Goal: Task Accomplishment & Management: Manage account settings

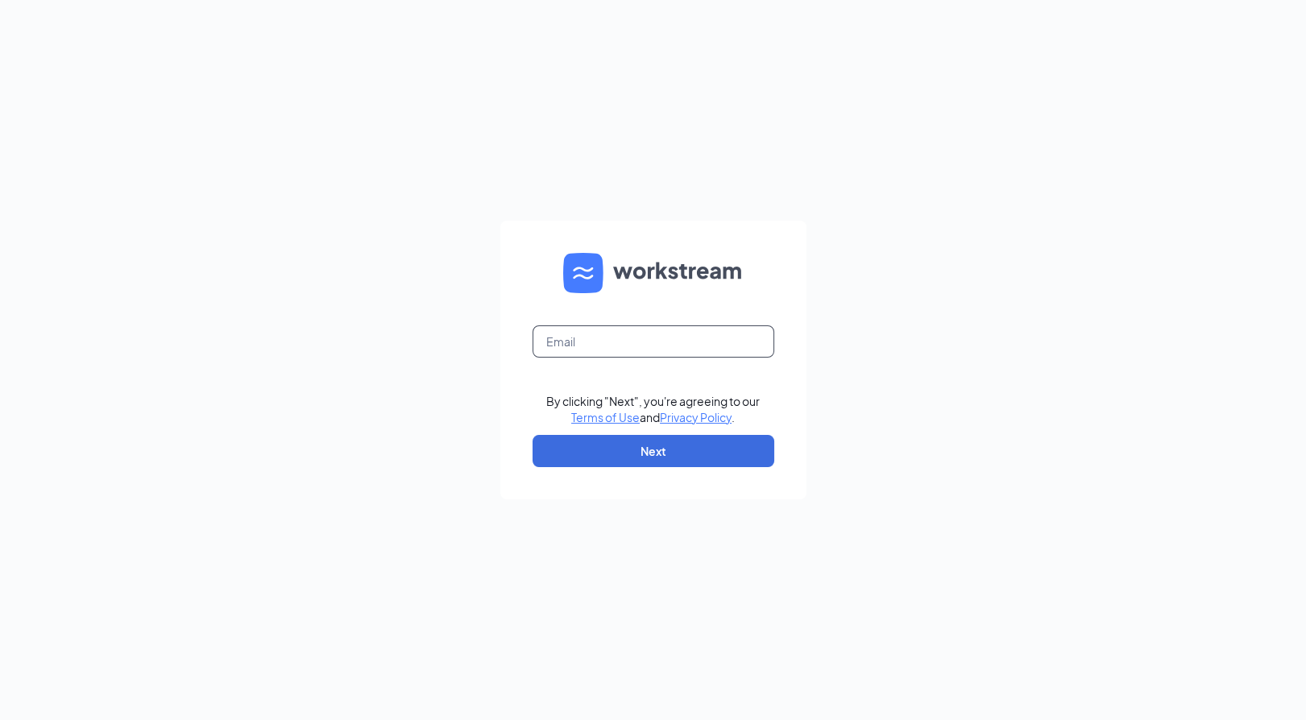
click at [653, 341] on input "text" at bounding box center [653, 341] width 242 height 32
type input "5771@internal-email.com"
click at [648, 452] on button "Next" at bounding box center [653, 451] width 242 height 32
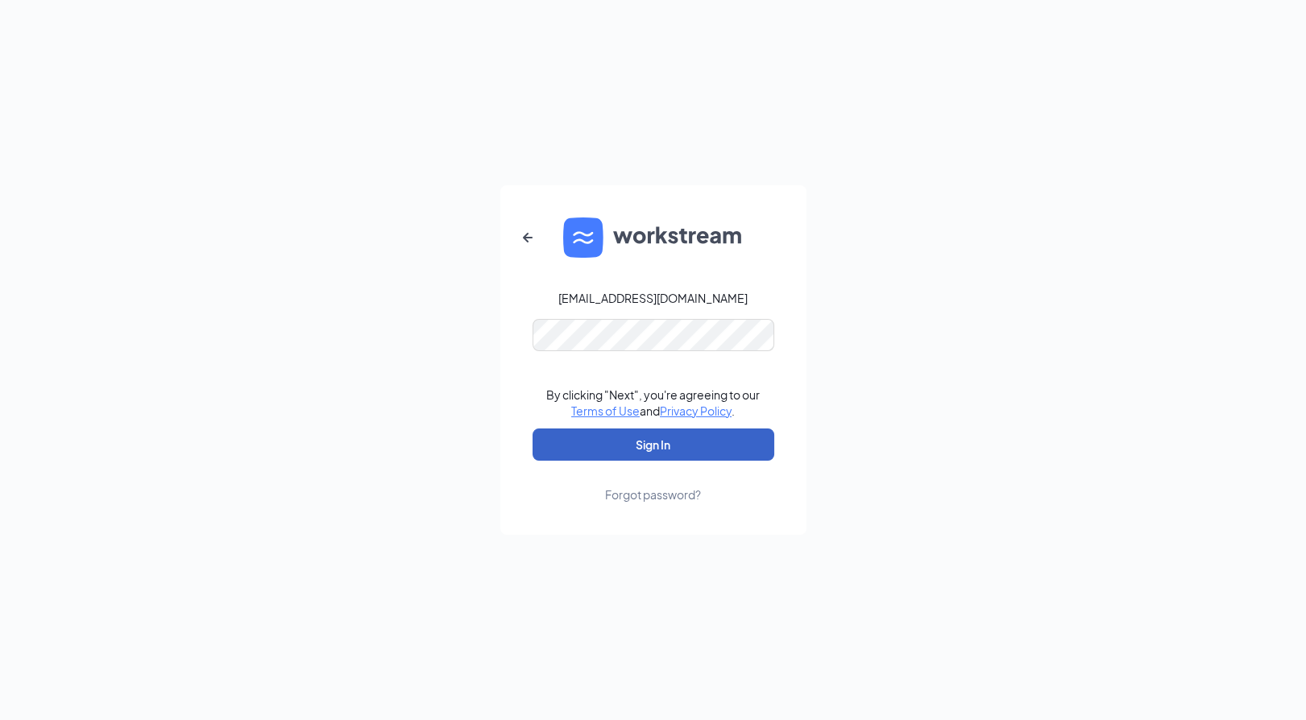
click at [647, 452] on button "Sign In" at bounding box center [653, 445] width 242 height 32
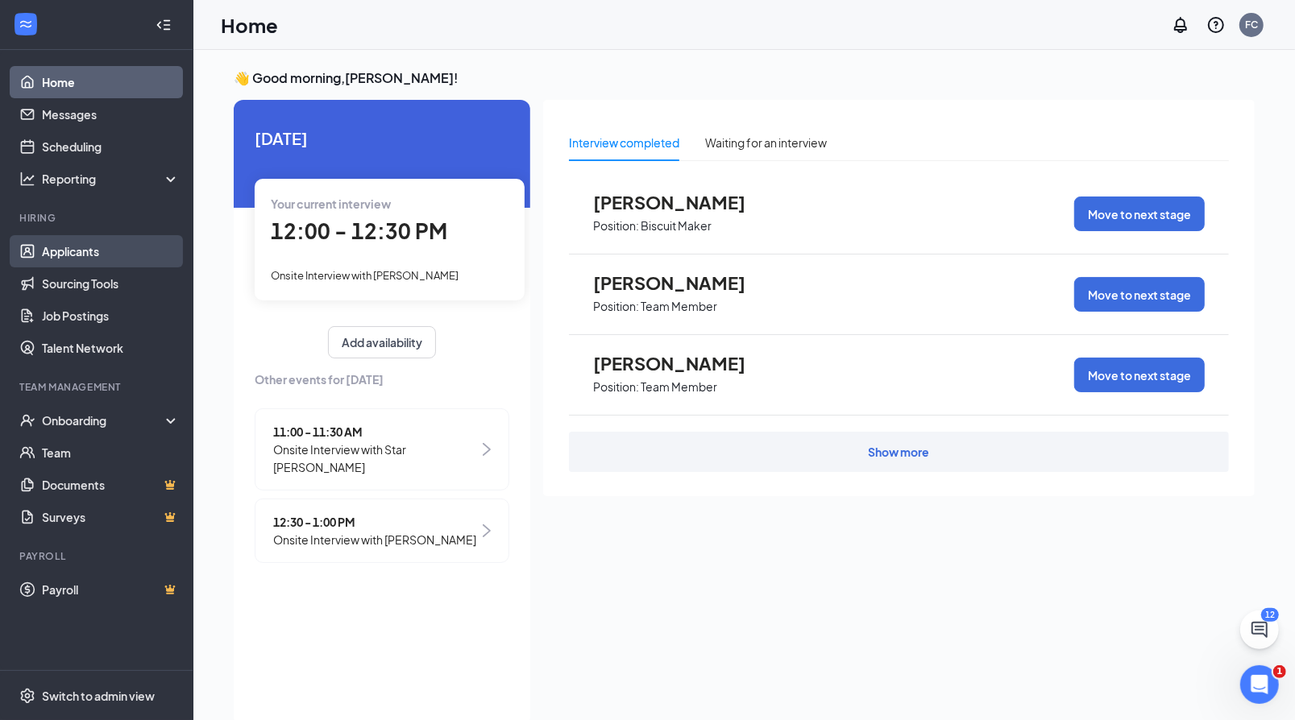
click at [74, 259] on link "Applicants" at bounding box center [111, 251] width 138 height 32
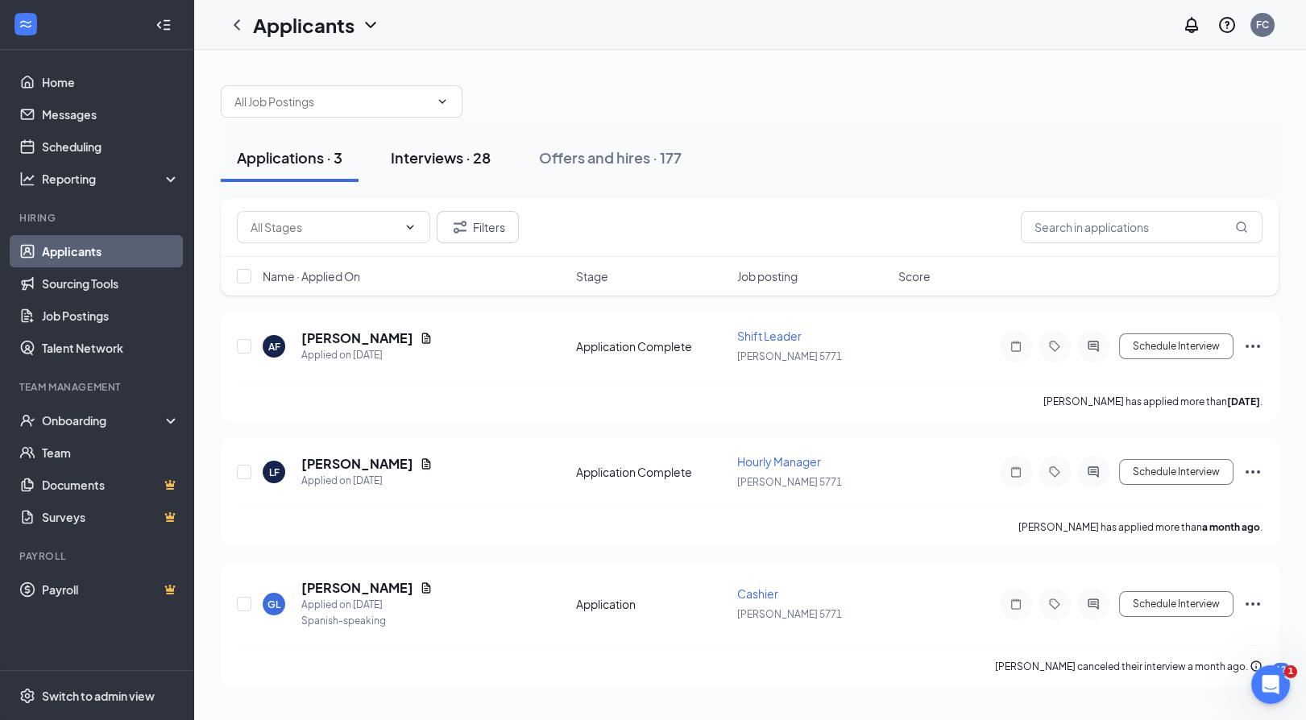
click at [445, 161] on div "Interviews · 28" at bounding box center [441, 157] width 100 height 20
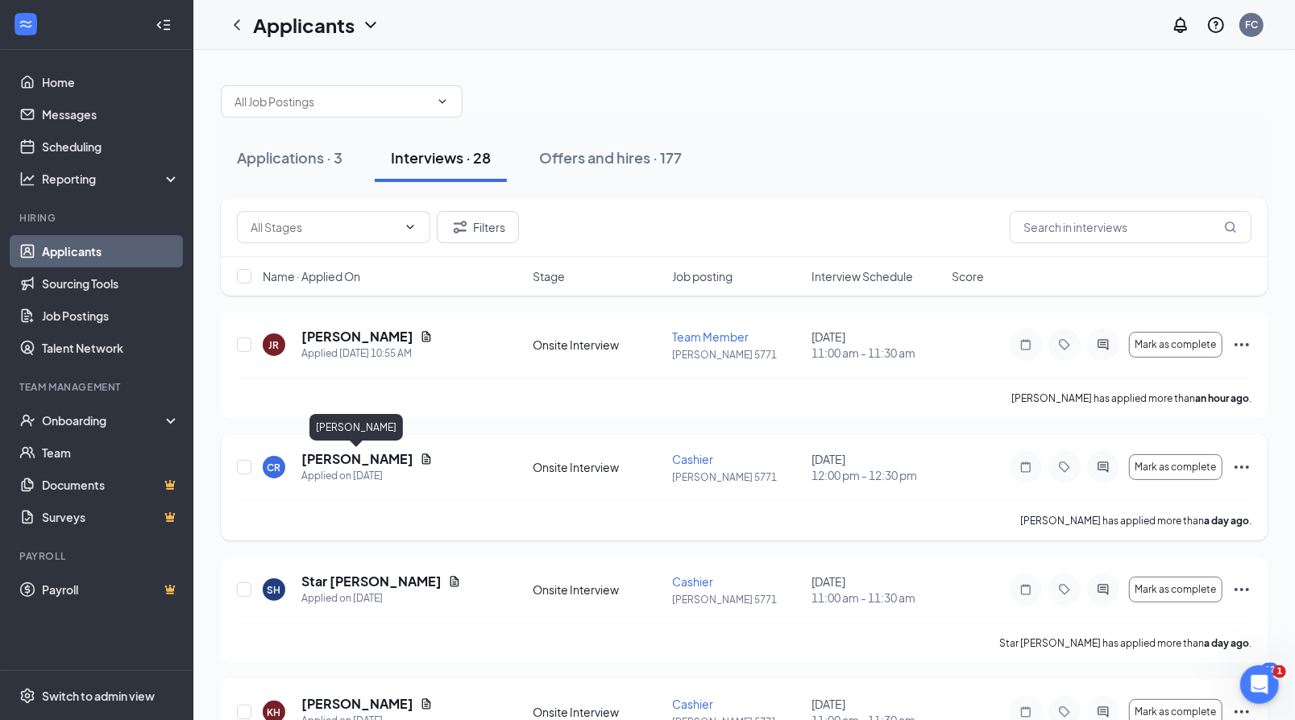
click at [367, 466] on h5 "[PERSON_NAME]" at bounding box center [357, 459] width 112 height 18
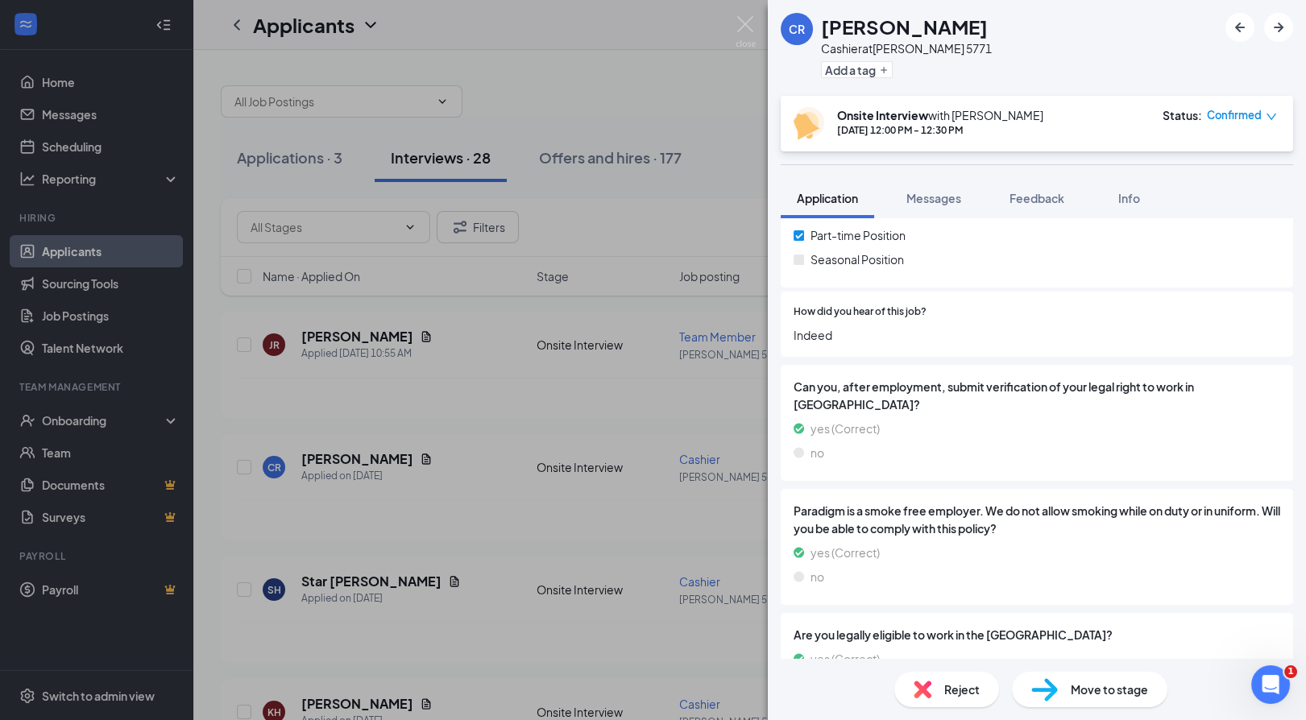
scroll to position [876, 0]
